Goal: Information Seeking & Learning: Learn about a topic

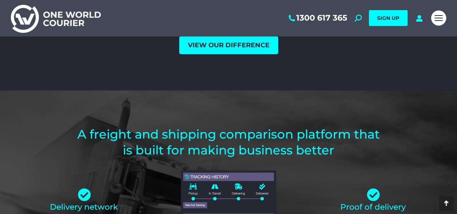
scroll to position [1663, 0]
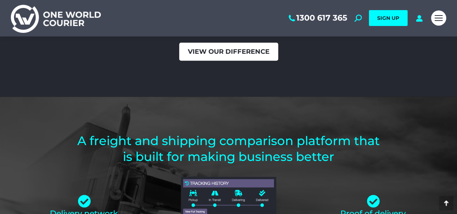
click at [238, 50] on link "View our difference" at bounding box center [228, 52] width 99 height 18
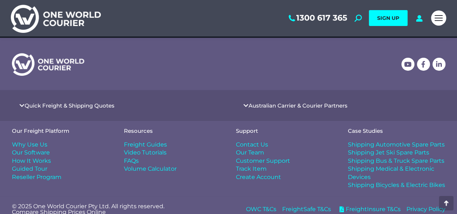
scroll to position [1217, 0]
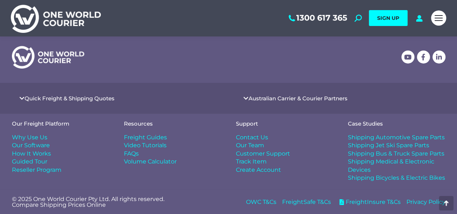
click at [37, 137] on span "Why Use Us" at bounding box center [29, 138] width 35 height 8
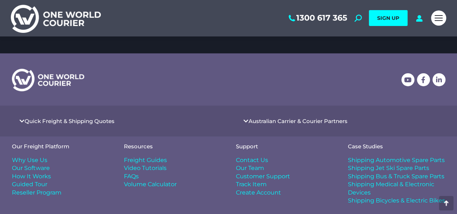
scroll to position [1217, 0]
